Goal: Consume media (video, audio)

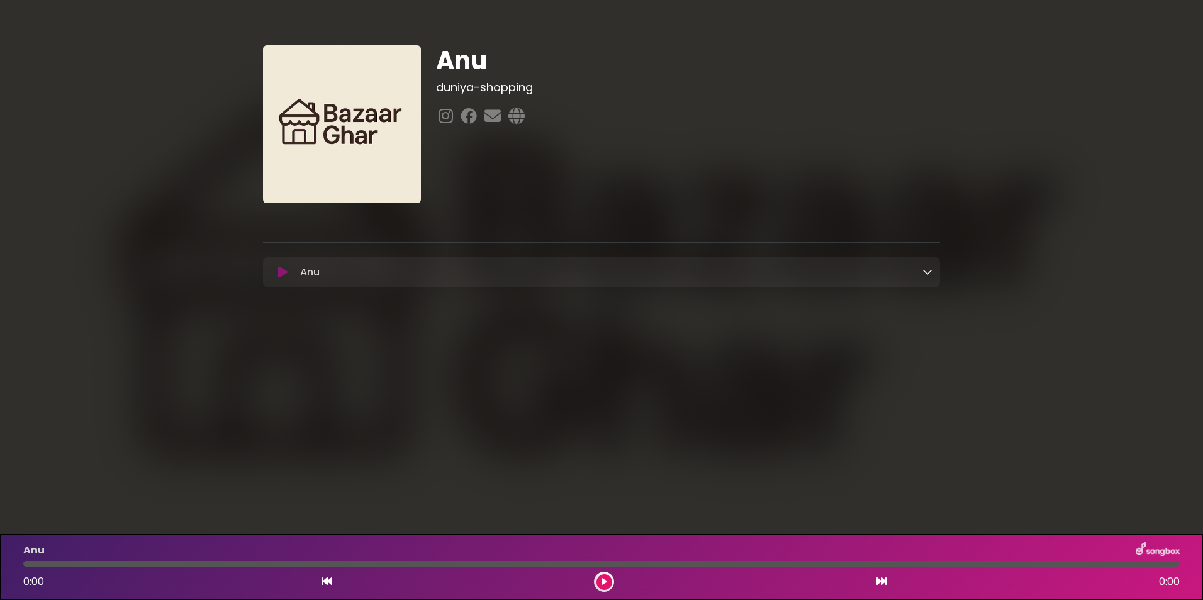
click at [936, 277] on div "Anu Loading Track..." at bounding box center [601, 272] width 677 height 15
click at [922, 268] on div "Anu Loading Track..." at bounding box center [613, 272] width 637 height 15
click at [929, 274] on icon at bounding box center [927, 272] width 10 height 10
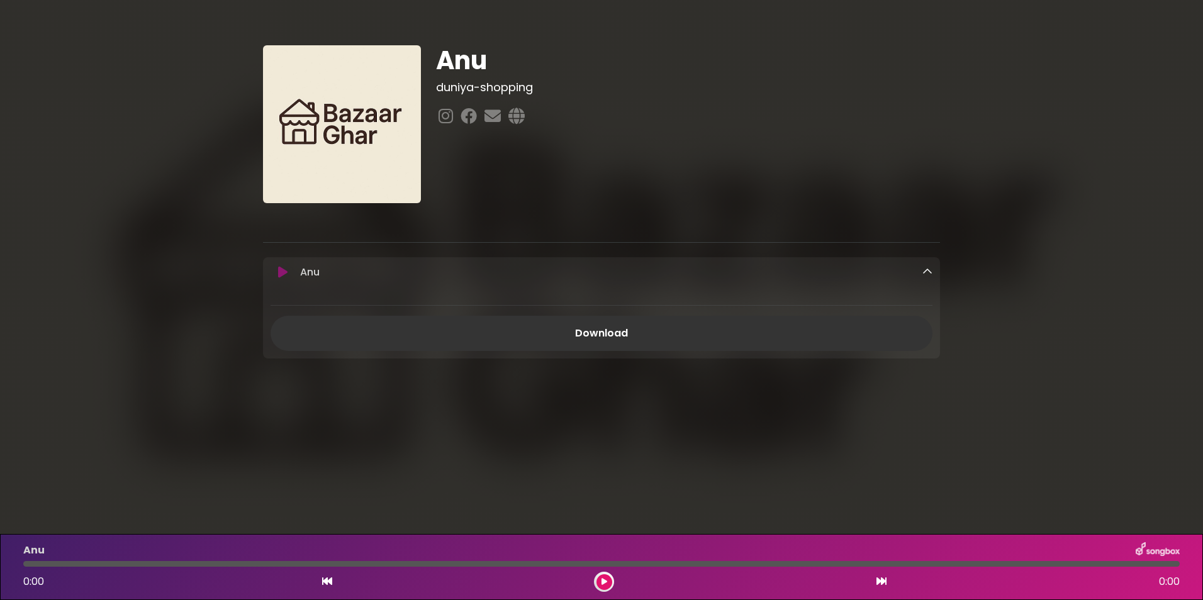
click at [613, 587] on div "0:00 0:00" at bounding box center [601, 582] width 1171 height 20
click at [605, 584] on icon at bounding box center [604, 582] width 6 height 8
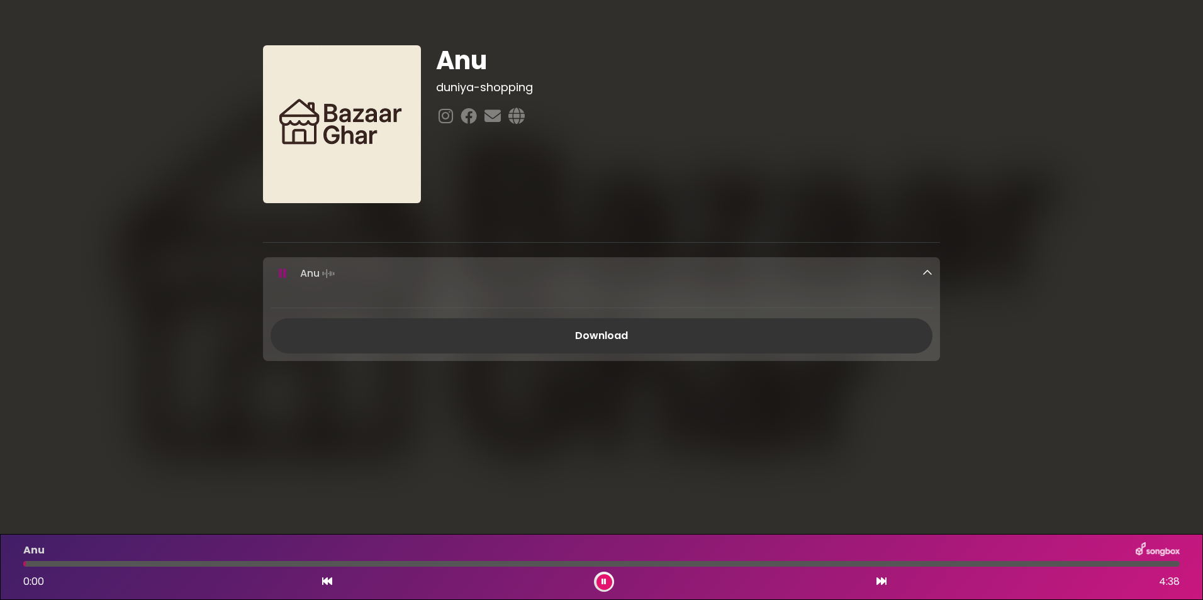
click at [82, 562] on div at bounding box center [601, 564] width 1156 height 6
click at [109, 562] on div at bounding box center [601, 564] width 1156 height 6
click at [148, 564] on div at bounding box center [601, 564] width 1156 height 6
click at [225, 561] on div at bounding box center [601, 564] width 1156 height 6
click at [459, 65] on h1 "Anu" at bounding box center [688, 60] width 504 height 30
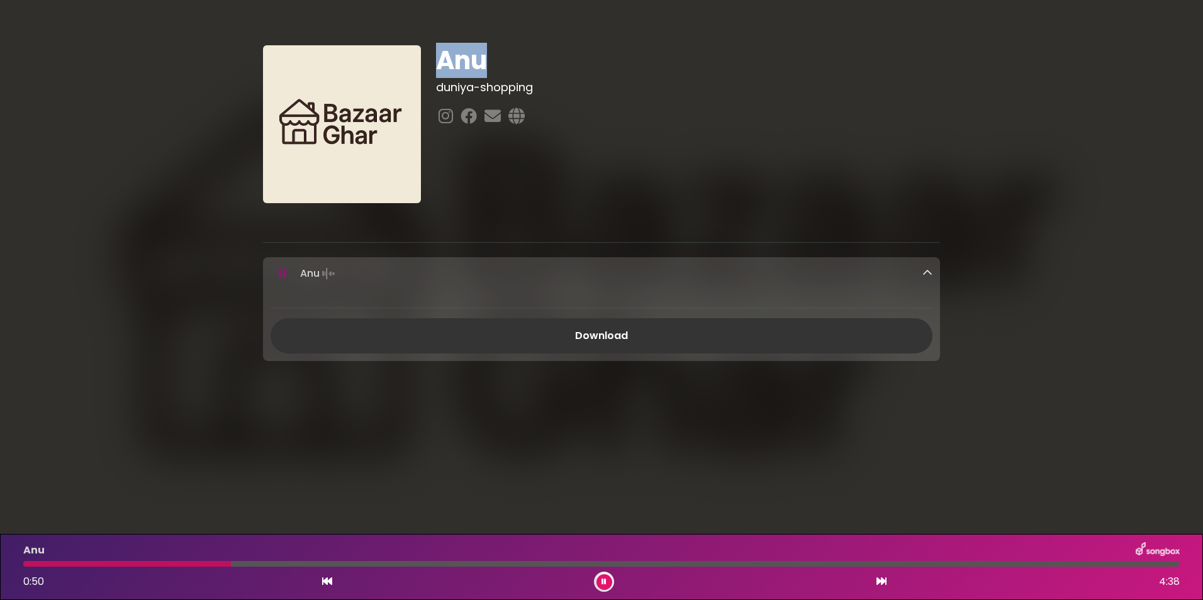
click at [459, 65] on h1 "Anu" at bounding box center [688, 60] width 504 height 30
drag, startPoint x: 87, startPoint y: 564, endPoint x: 30, endPoint y: 566, distance: 56.6
click at [30, 566] on div at bounding box center [601, 564] width 1156 height 6
drag, startPoint x: 601, startPoint y: 581, endPoint x: 613, endPoint y: 586, distance: 12.4
click at [601, 581] on icon at bounding box center [603, 582] width 5 height 8
